Goal: Use online tool/utility

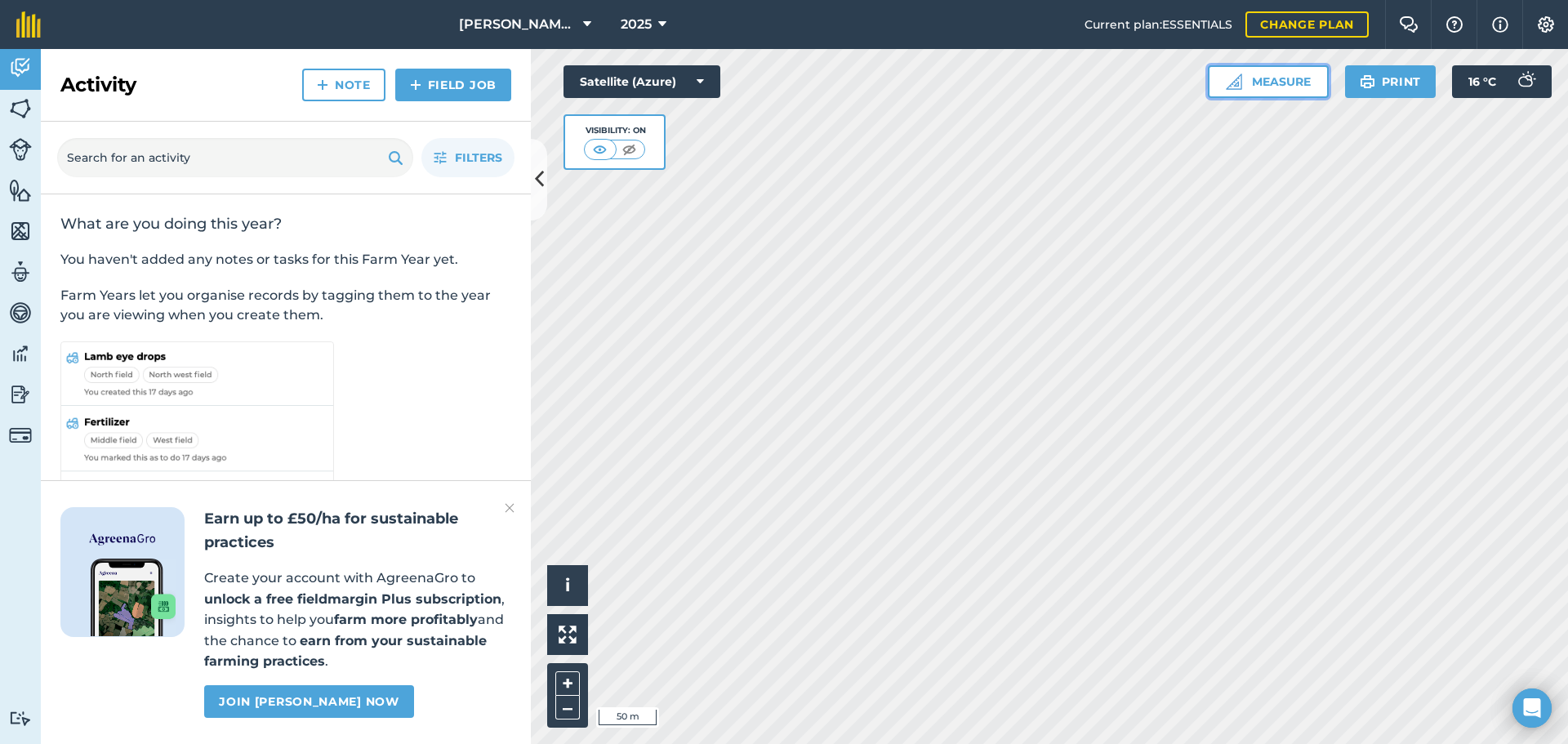
click at [1283, 82] on button "Measure" at bounding box center [1268, 82] width 121 height 32
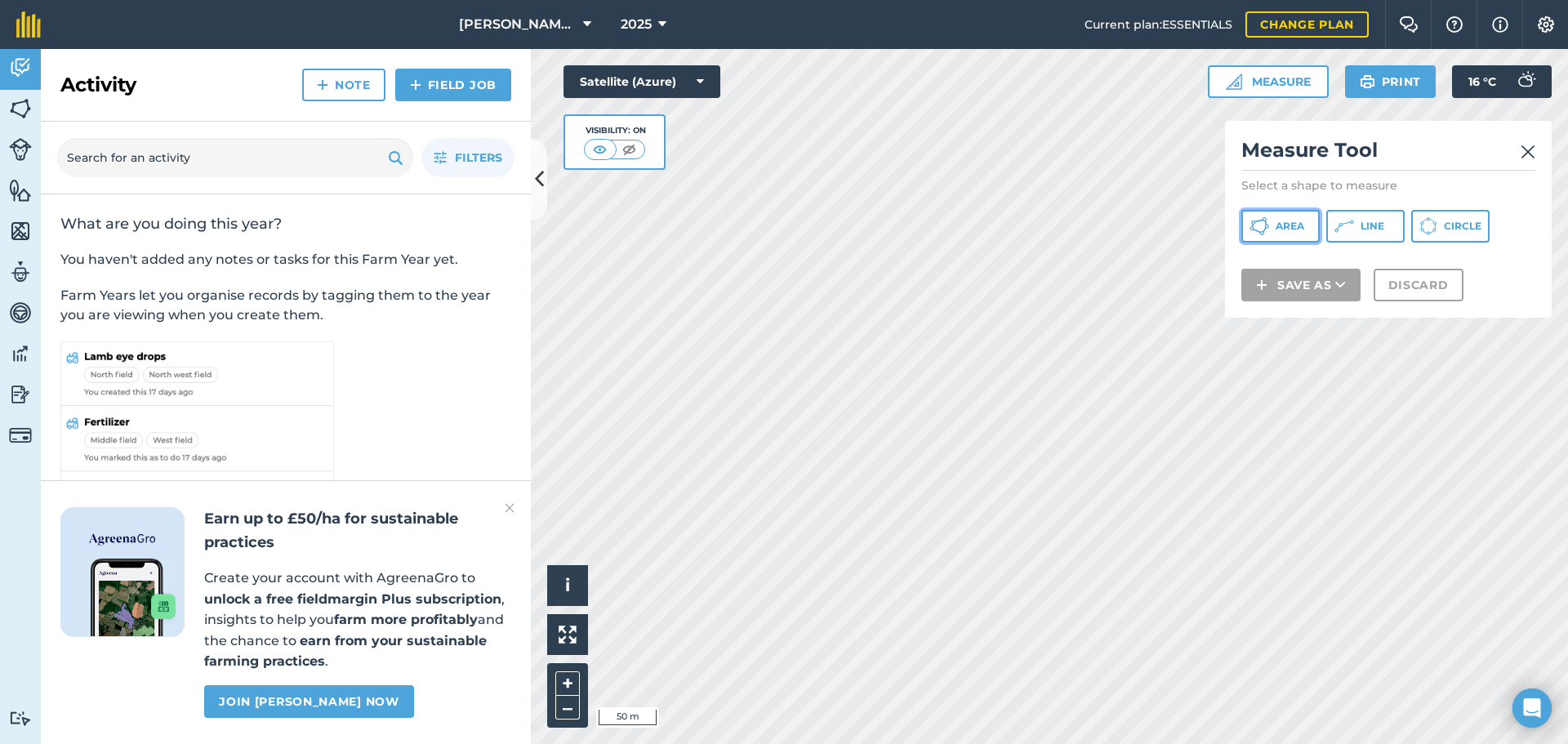
click at [1275, 233] on button "Area" at bounding box center [1281, 226] width 79 height 32
